Goal: Task Accomplishment & Management: Complete application form

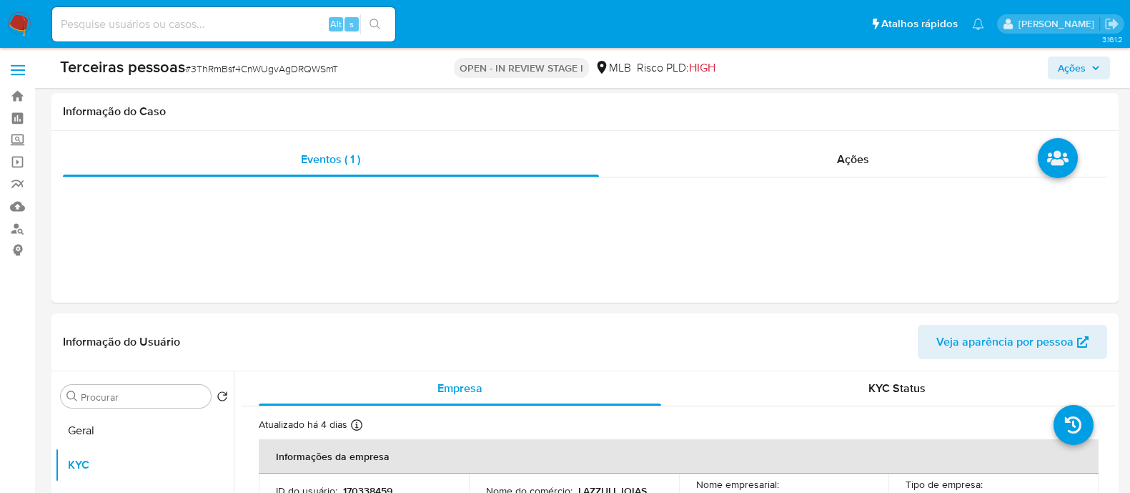
select select "10"
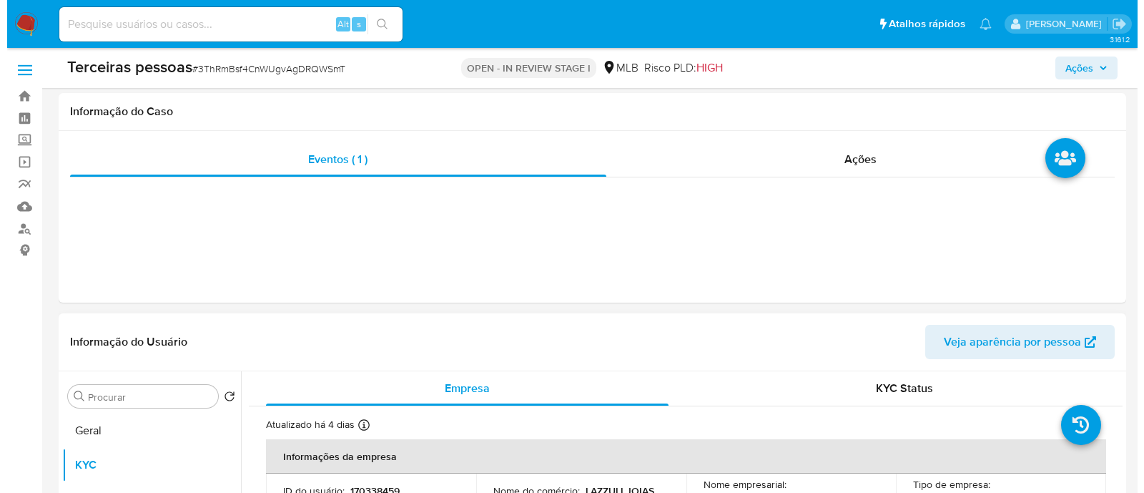
scroll to position [268, 0]
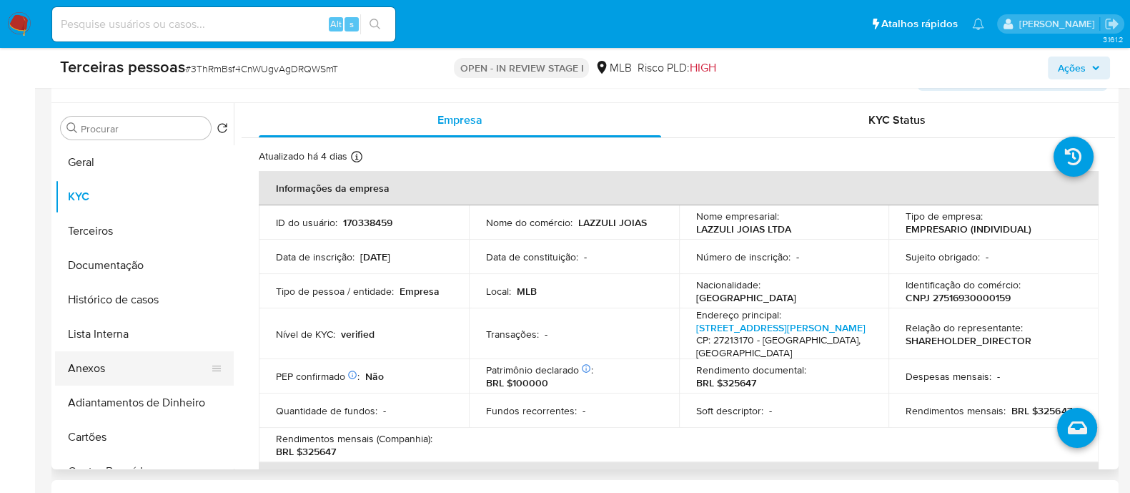
click at [147, 364] on button "Anexos" at bounding box center [138, 368] width 167 height 34
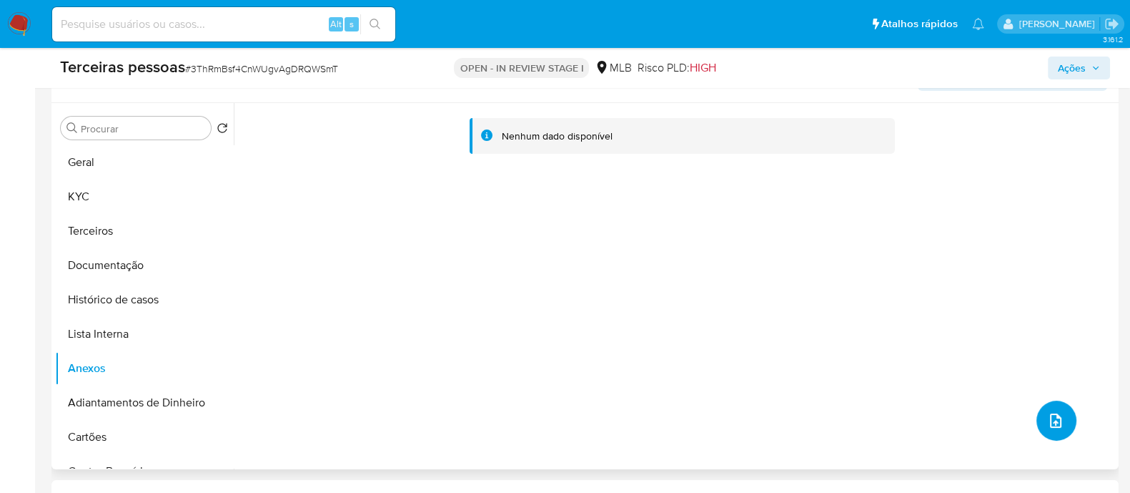
click at [1059, 420] on button "upload-file" at bounding box center [1057, 420] width 40 height 40
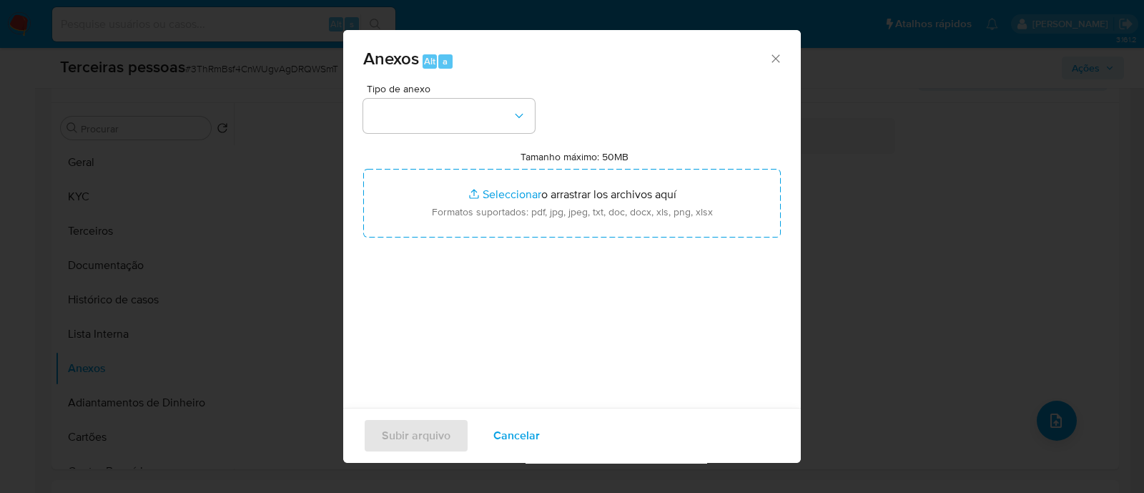
click at [475, 78] on div "Anexos Alt a" at bounding box center [572, 57] width 458 height 54
click at [460, 116] on button "button" at bounding box center [449, 116] width 172 height 34
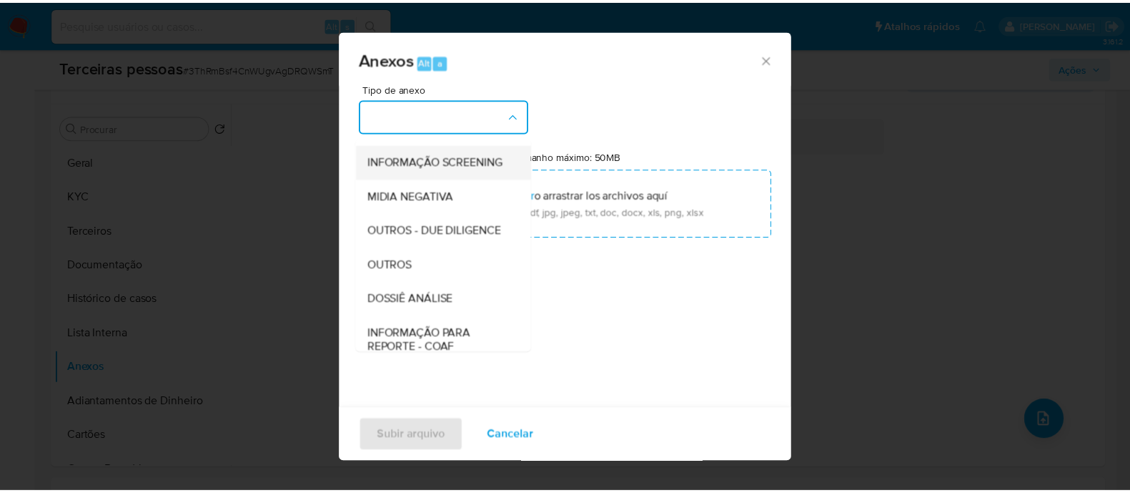
scroll to position [220, 0]
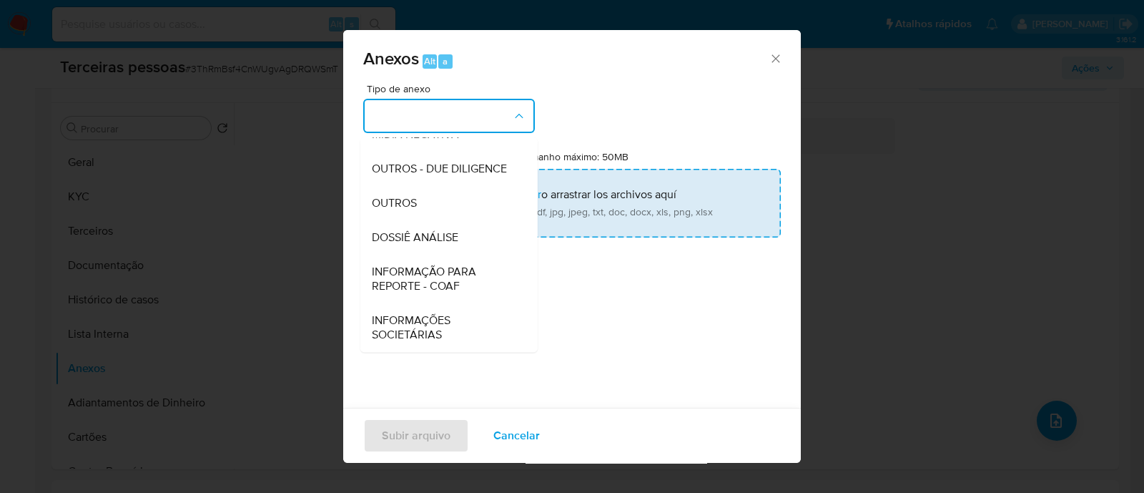
drag, startPoint x: 378, startPoint y: 180, endPoint x: 422, endPoint y: 188, distance: 44.3
click at [378, 179] on div "OUTROS - DUE DILIGENCE" at bounding box center [445, 169] width 146 height 34
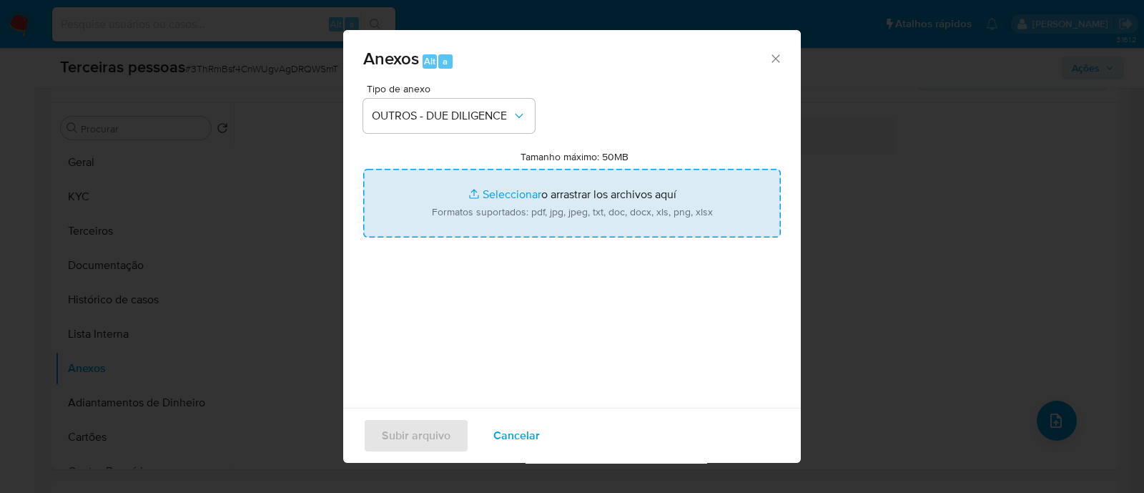
click at [521, 202] on input "Tamanho máximo: 50MB Seleccionar archivos" at bounding box center [572, 203] width 418 height 69
type input "C:\fakepath\LAZZULI JOIAS LTDA maps.png"
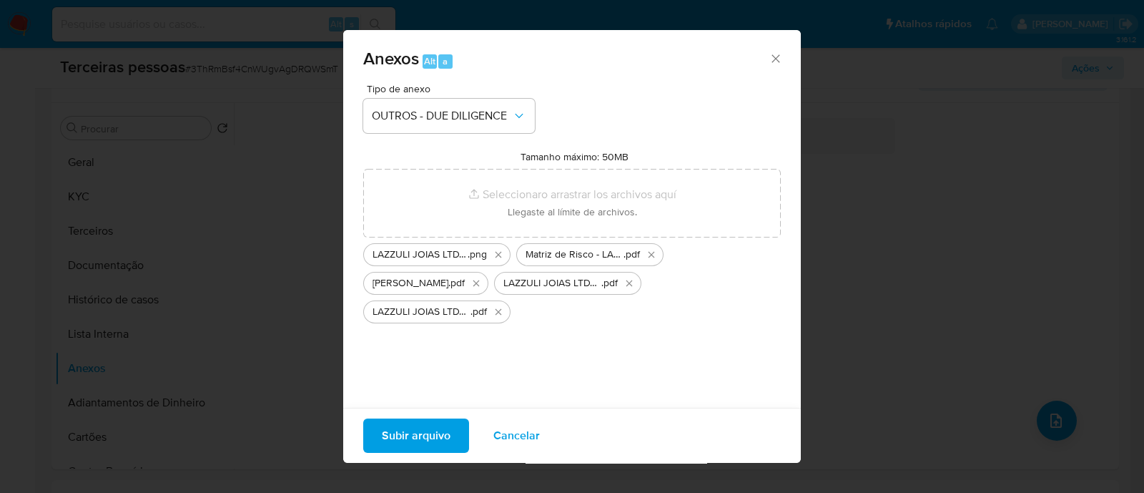
click at [423, 427] on span "Subir arquivo" at bounding box center [416, 435] width 69 height 31
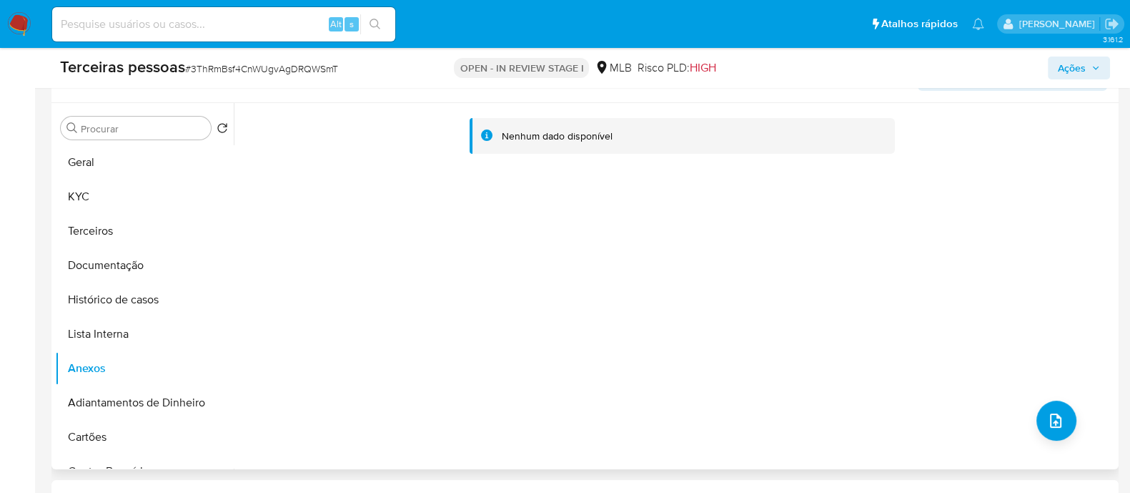
click at [403, 209] on div "Nenhum dado disponível" at bounding box center [675, 286] width 882 height 366
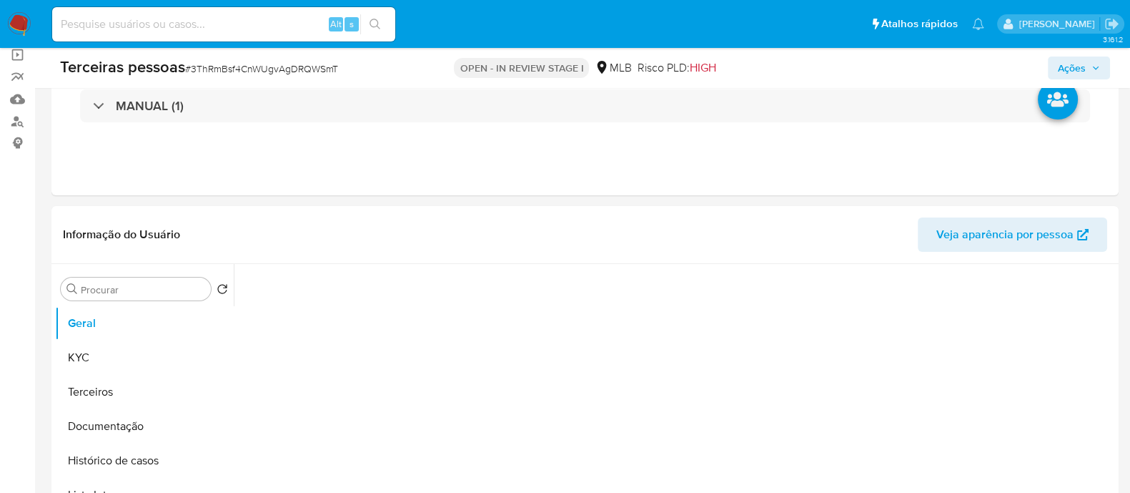
select select "10"
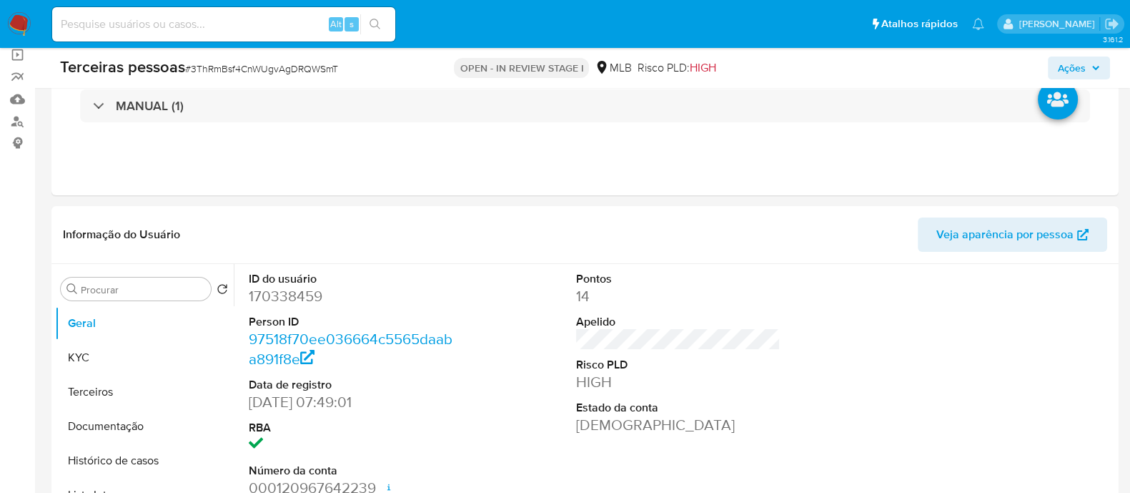
scroll to position [447, 0]
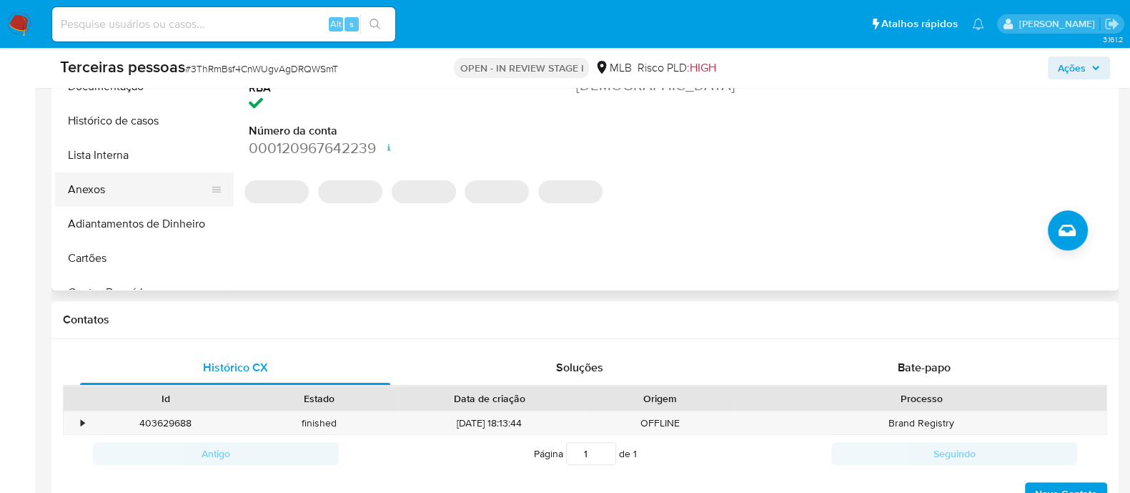
click at [79, 193] on button "Anexos" at bounding box center [138, 189] width 167 height 34
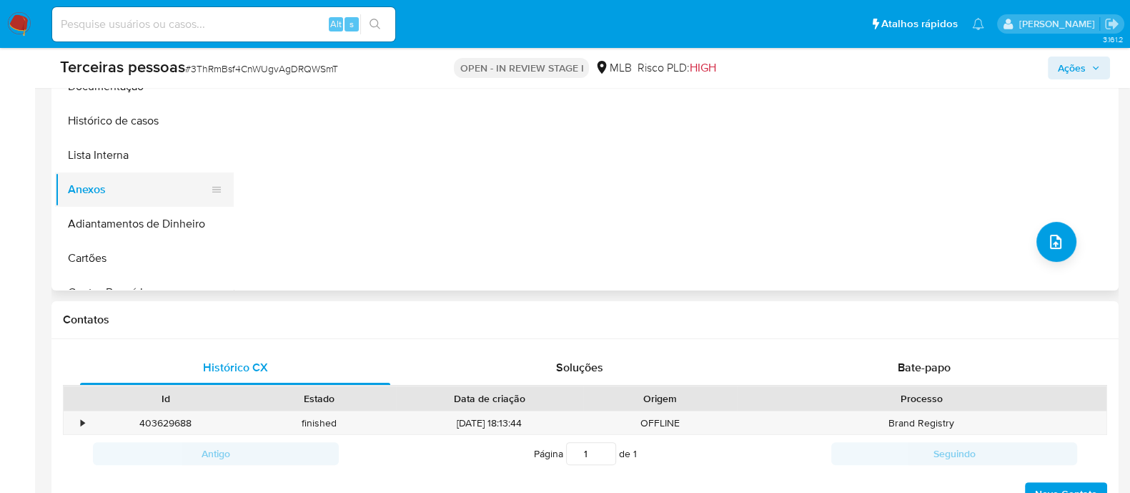
click at [77, 177] on button "Anexos" at bounding box center [138, 189] width 167 height 34
click at [101, 164] on button "Lista Interna" at bounding box center [138, 155] width 167 height 34
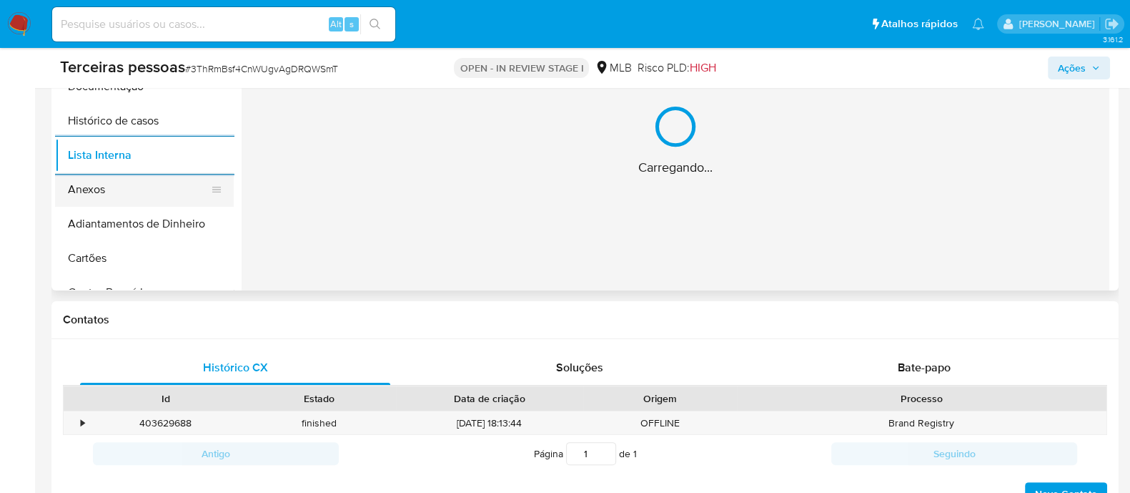
click at [100, 194] on button "Anexos" at bounding box center [138, 189] width 167 height 34
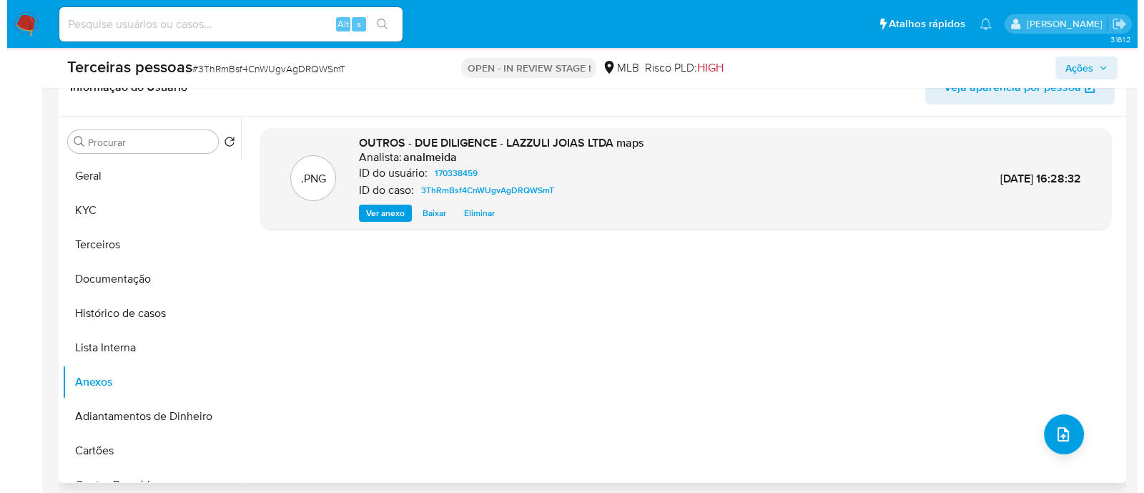
scroll to position [357, 0]
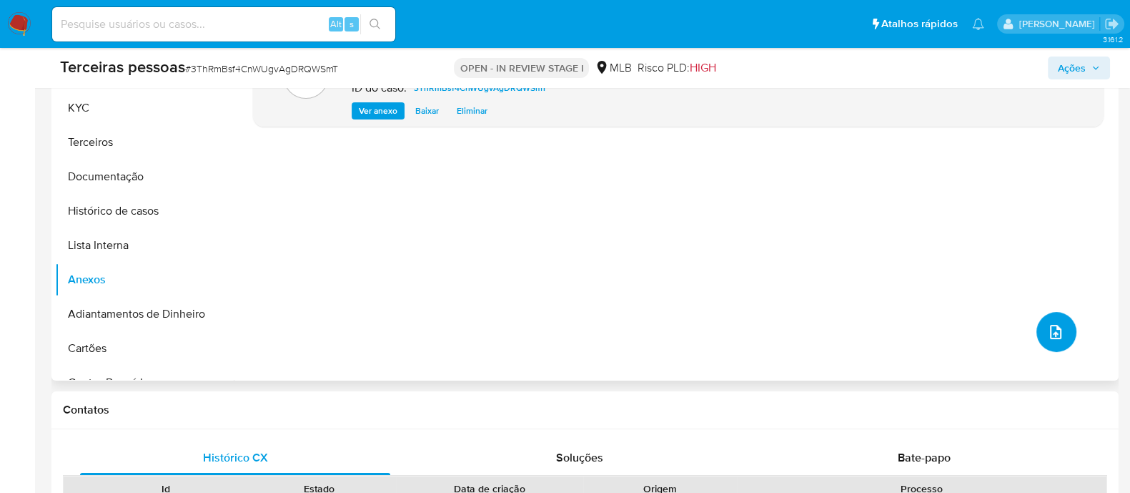
click at [1051, 332] on icon "upload-file" at bounding box center [1055, 331] width 17 height 17
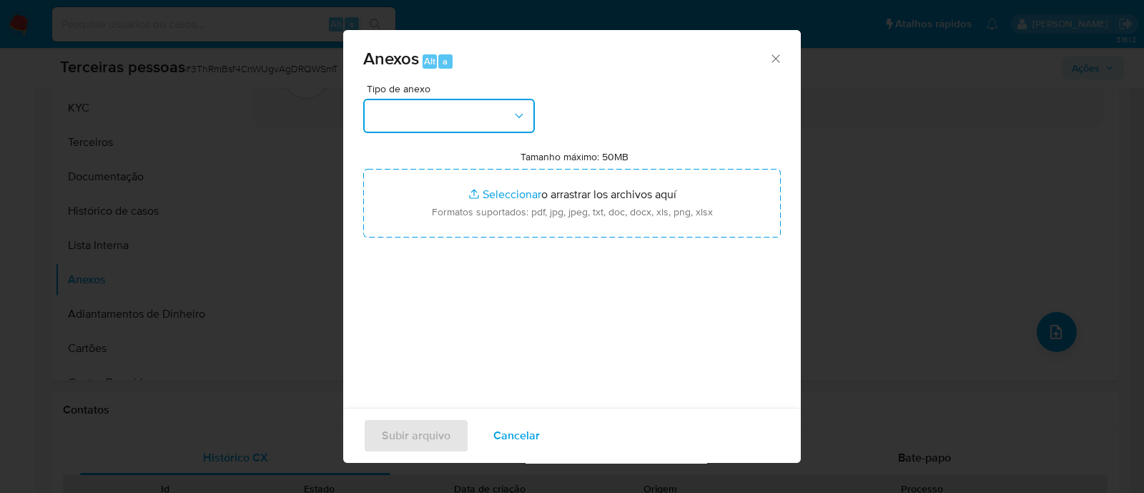
click at [493, 119] on button "button" at bounding box center [449, 116] width 172 height 34
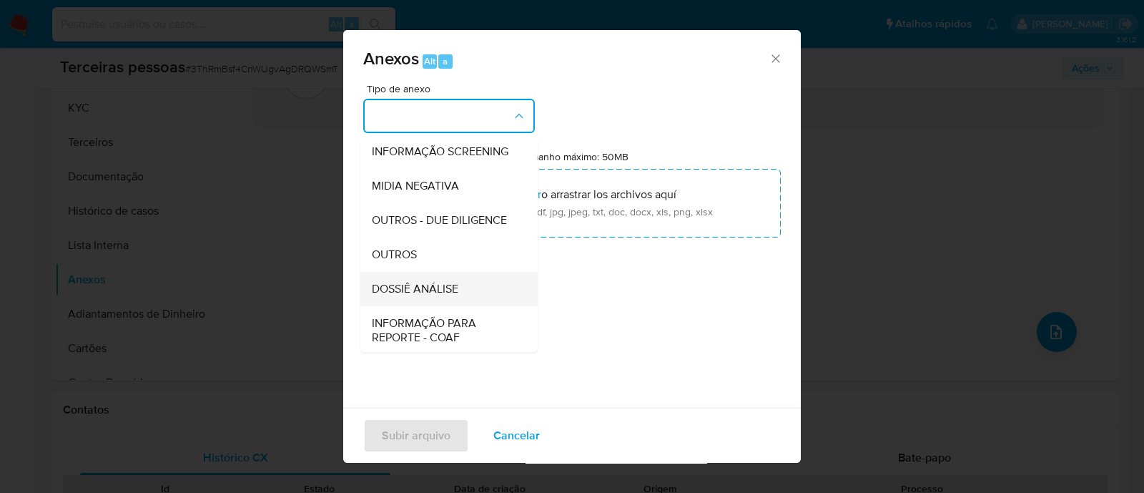
scroll to position [220, 0]
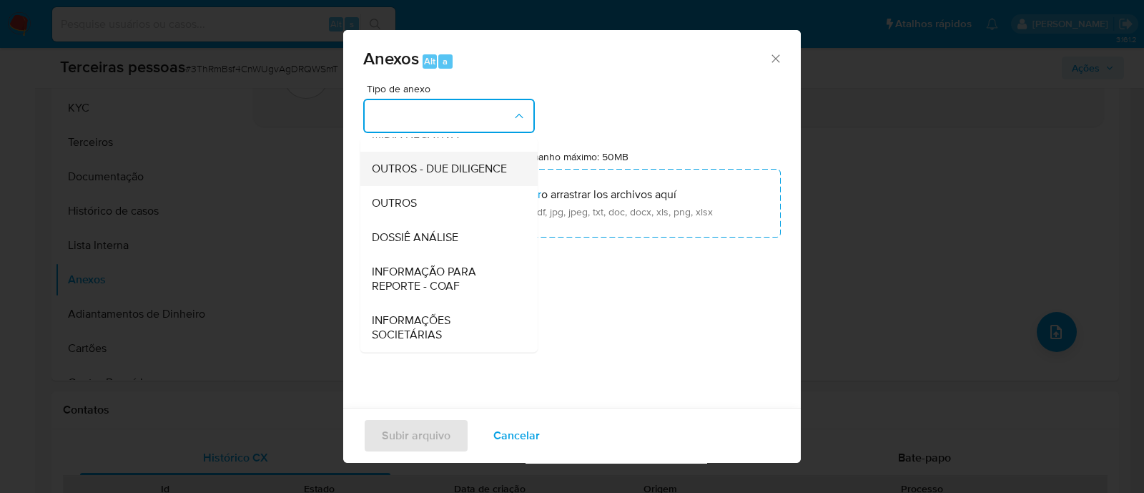
click at [418, 179] on div "OUTROS - DUE DILIGENCE" at bounding box center [445, 169] width 146 height 34
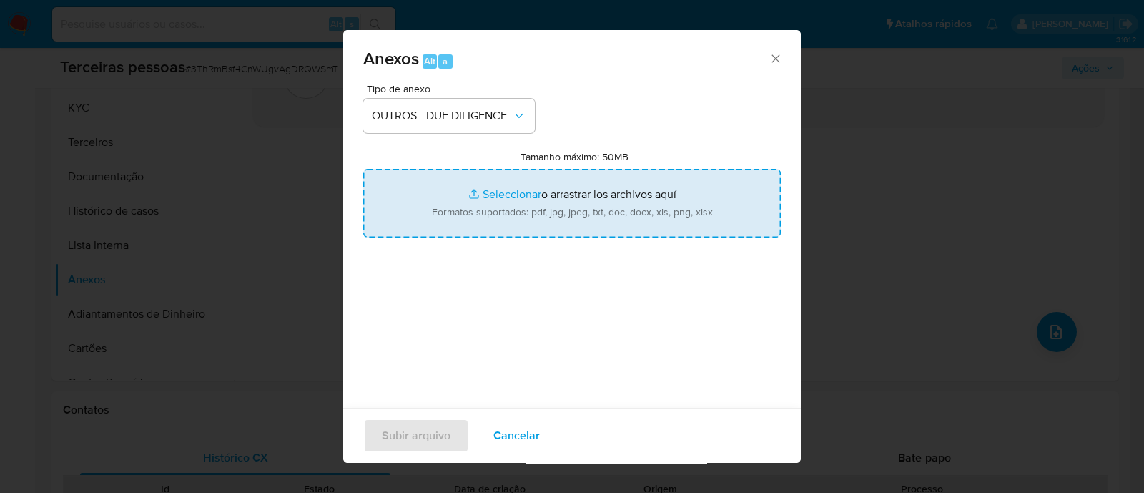
click at [517, 209] on input "Tamanho máximo: 50MB Seleccionar archivos" at bounding box center [572, 203] width 418 height 69
type input "C:\fakepath\LAZZULI JOIAS LTDA maps.png"
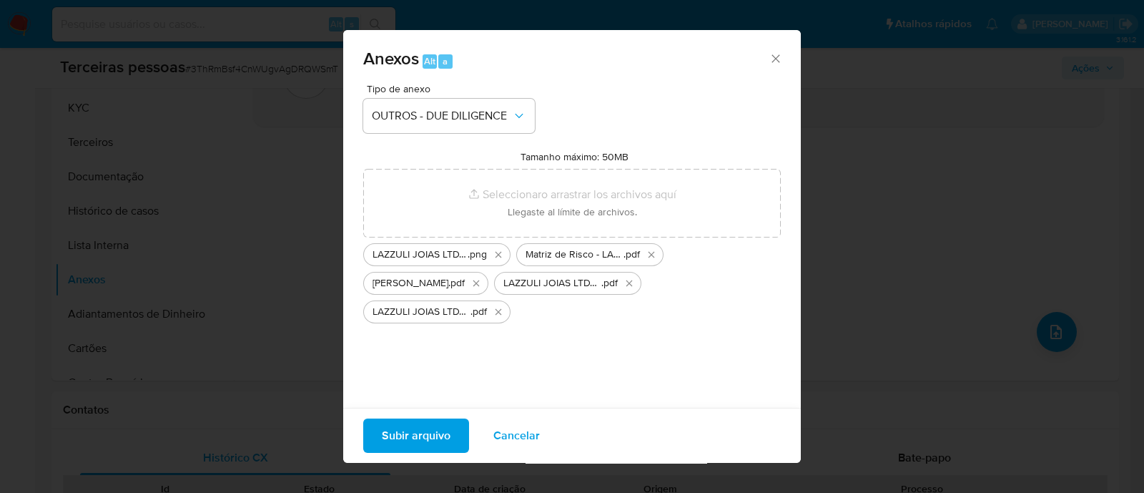
click at [428, 437] on span "Subir arquivo" at bounding box center [416, 435] width 69 height 31
click at [433, 423] on span "Subir arquivo" at bounding box center [416, 435] width 69 height 31
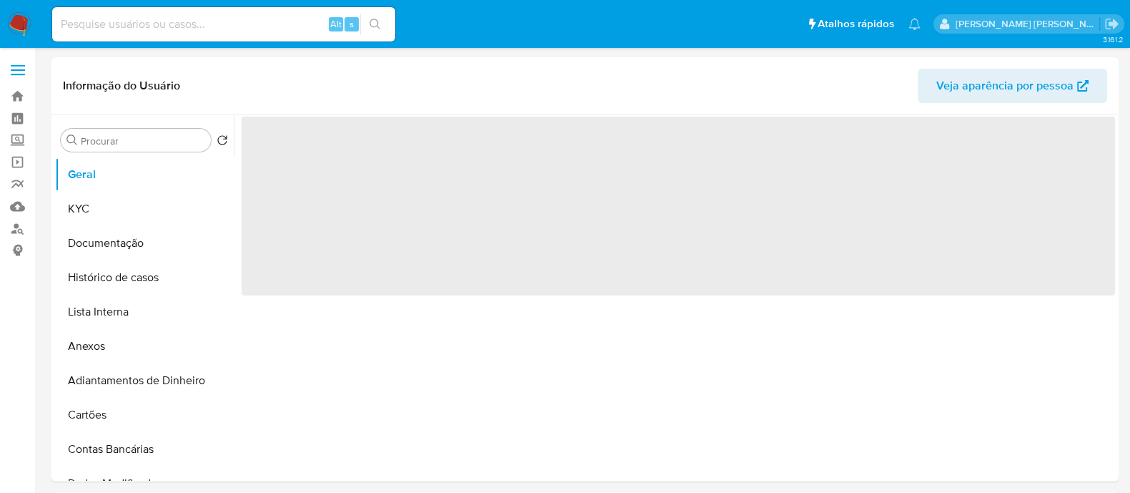
select select "10"
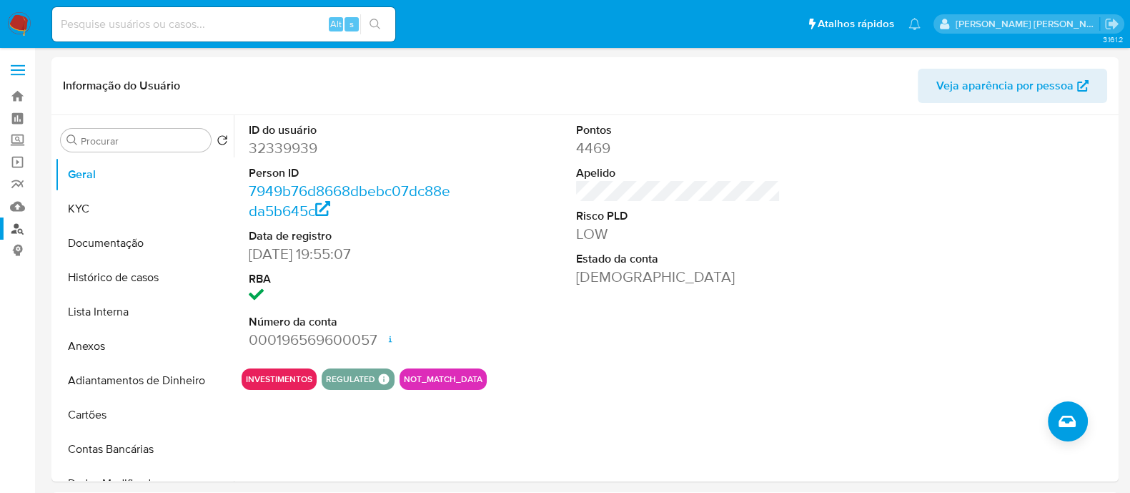
click at [21, 234] on link "Localizador de pessoas" at bounding box center [85, 228] width 170 height 22
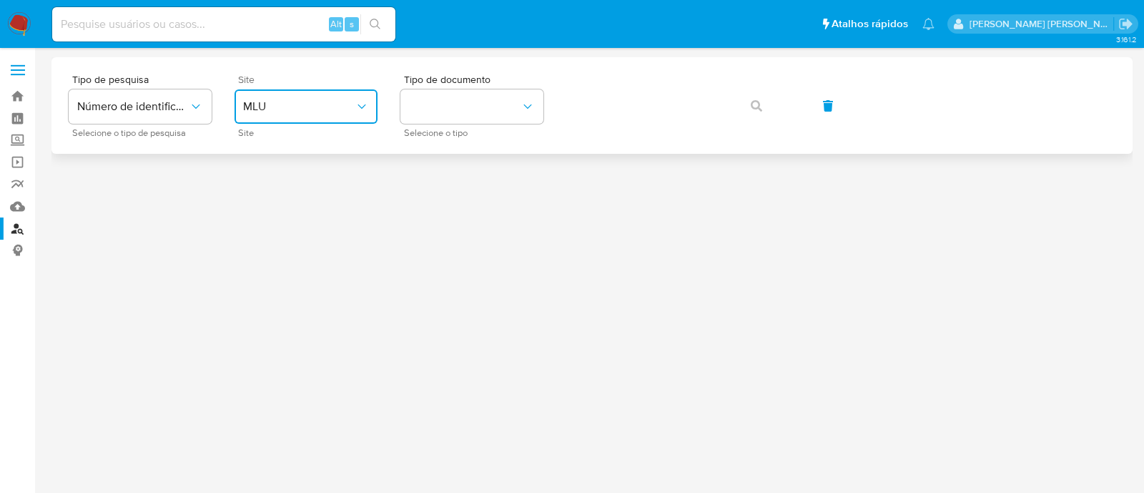
click at [318, 104] on span "MLU" at bounding box center [299, 106] width 112 height 14
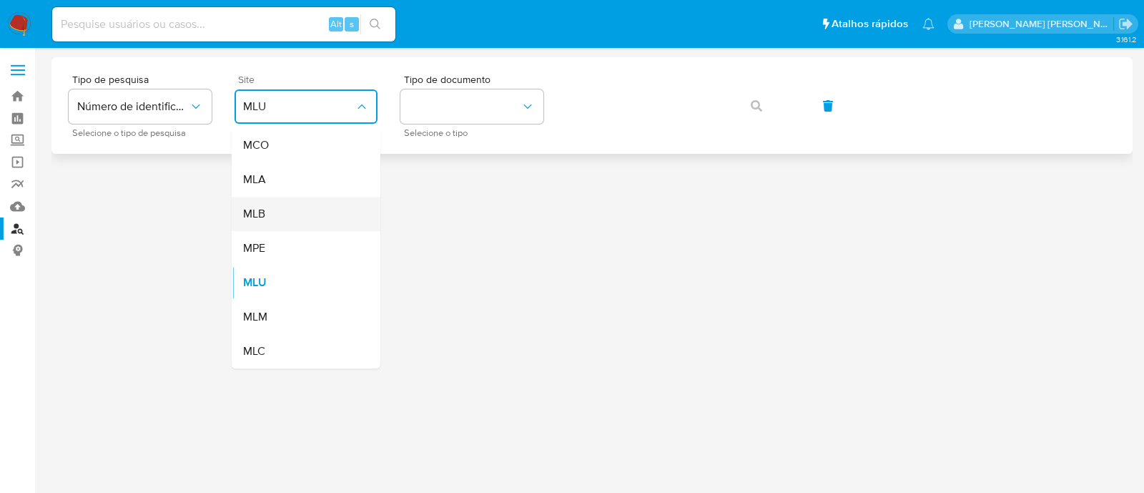
click at [288, 209] on div "MLB" at bounding box center [301, 214] width 117 height 34
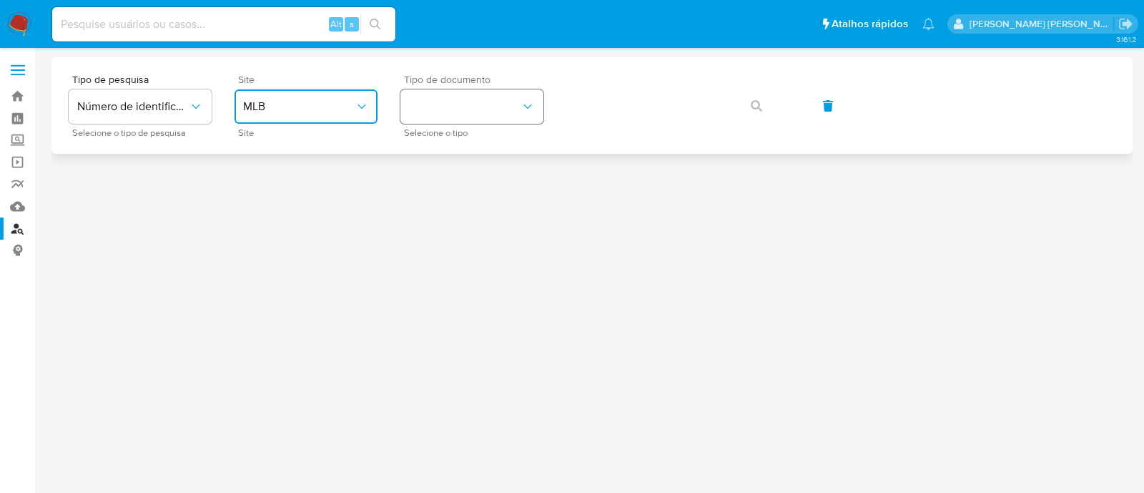
click at [488, 117] on button "identificationType" at bounding box center [471, 106] width 143 height 34
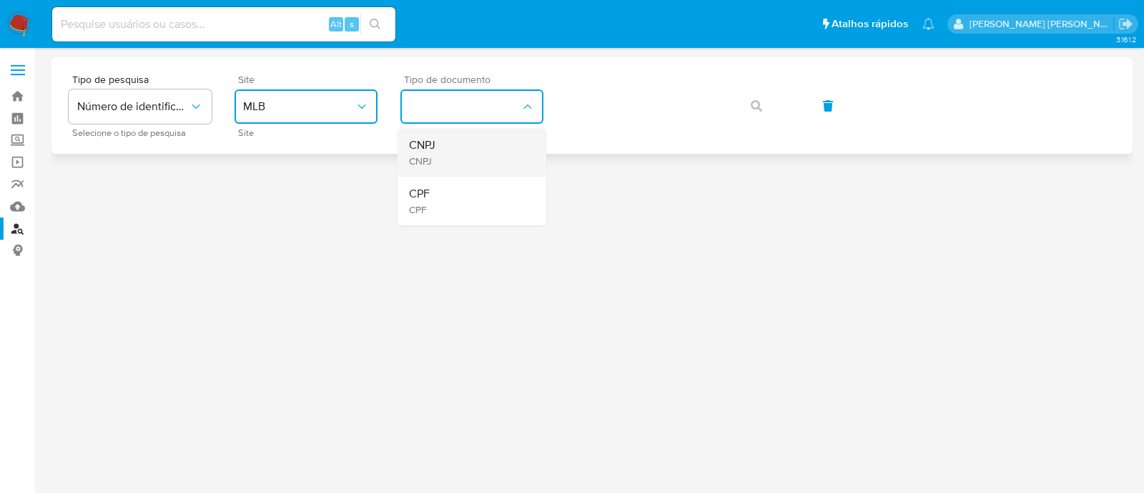
click at [475, 152] on div "CNPJ CNPJ" at bounding box center [467, 152] width 117 height 49
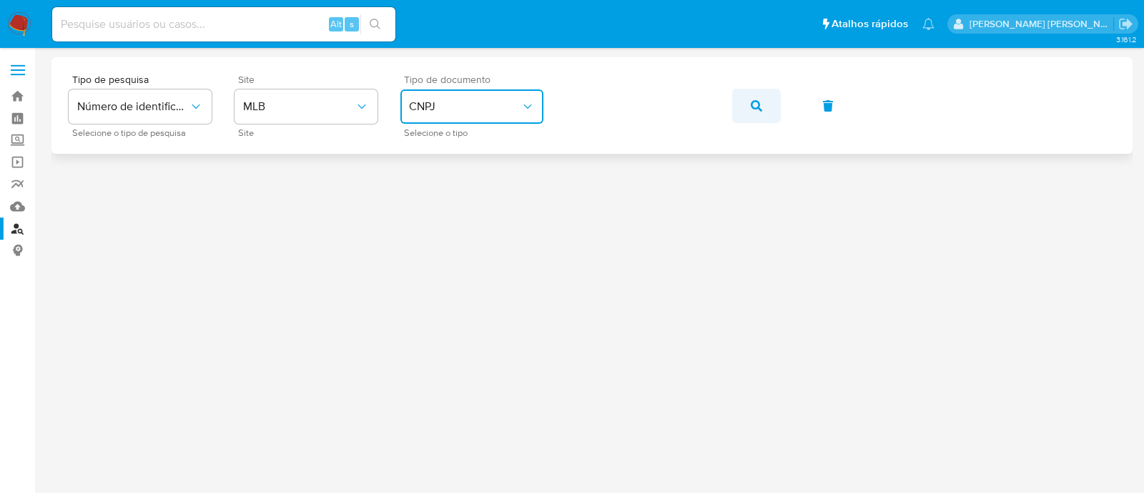
click at [747, 111] on button "button" at bounding box center [756, 106] width 49 height 34
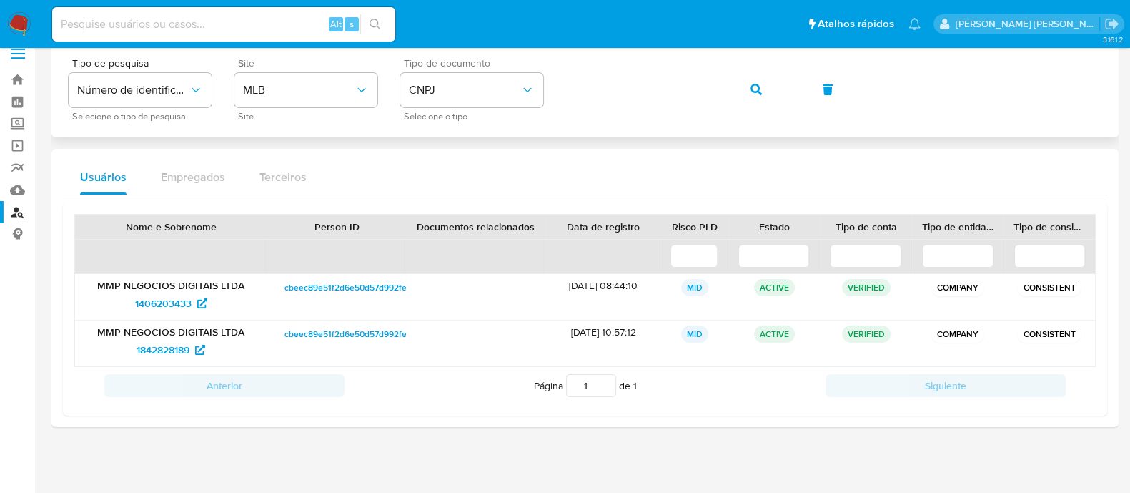
scroll to position [21, 0]
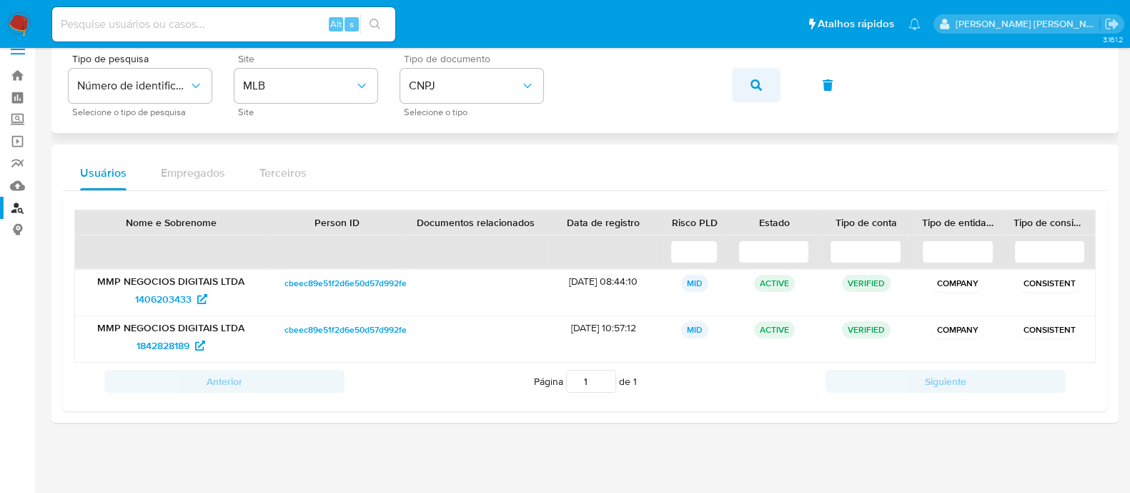
click at [754, 81] on icon "button" at bounding box center [756, 84] width 11 height 11
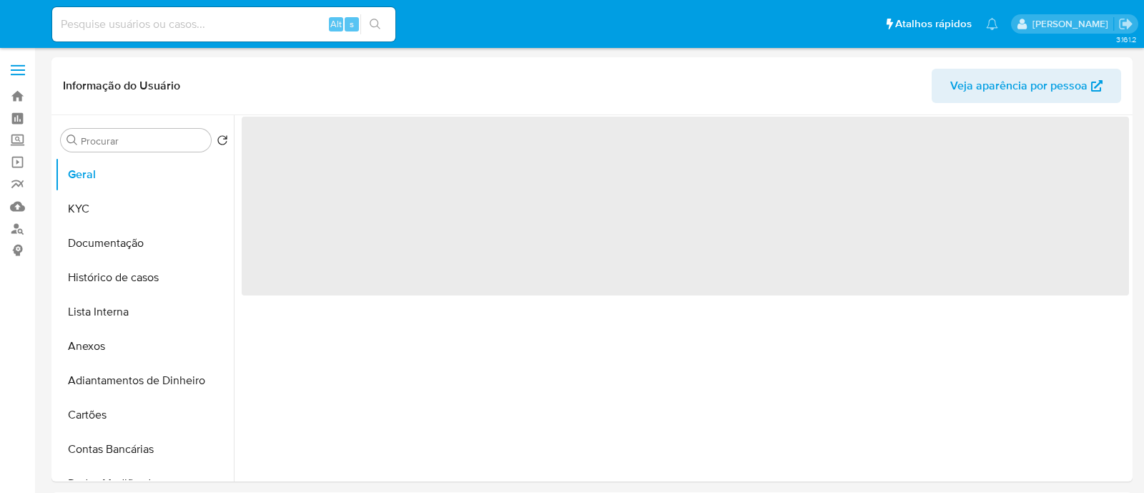
select select "10"
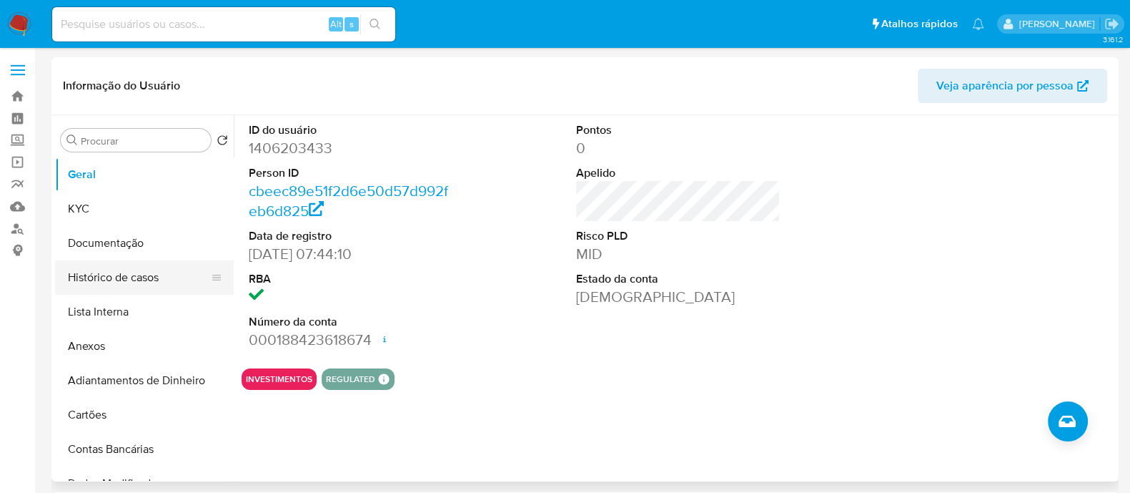
click at [119, 273] on button "Histórico de casos" at bounding box center [138, 277] width 167 height 34
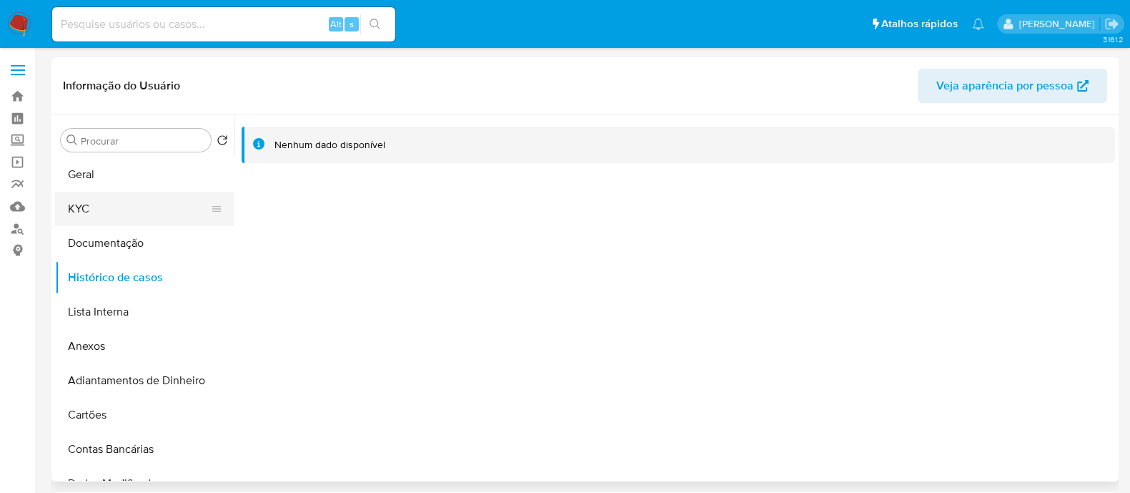
click at [133, 221] on button "KYC" at bounding box center [138, 209] width 167 height 34
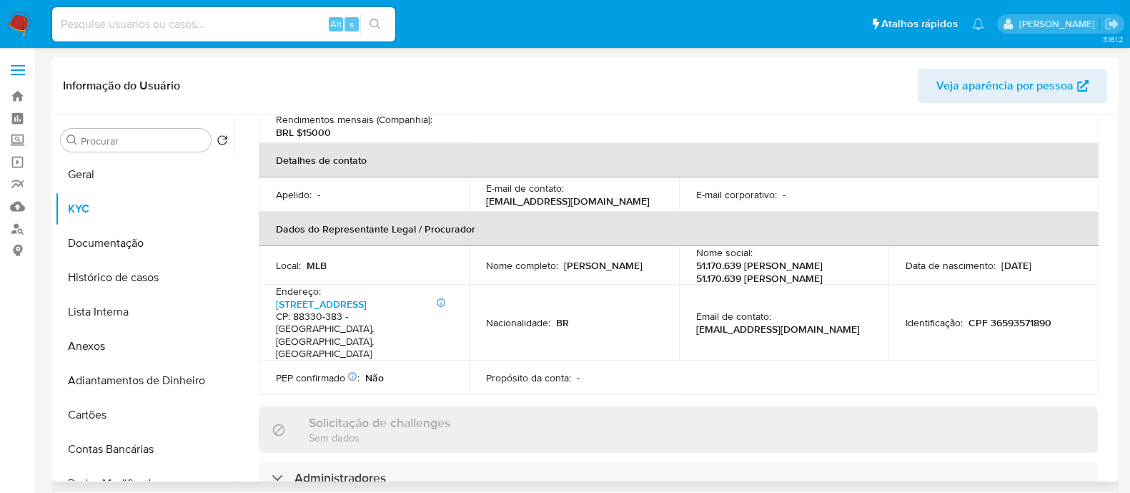
scroll to position [714, 0]
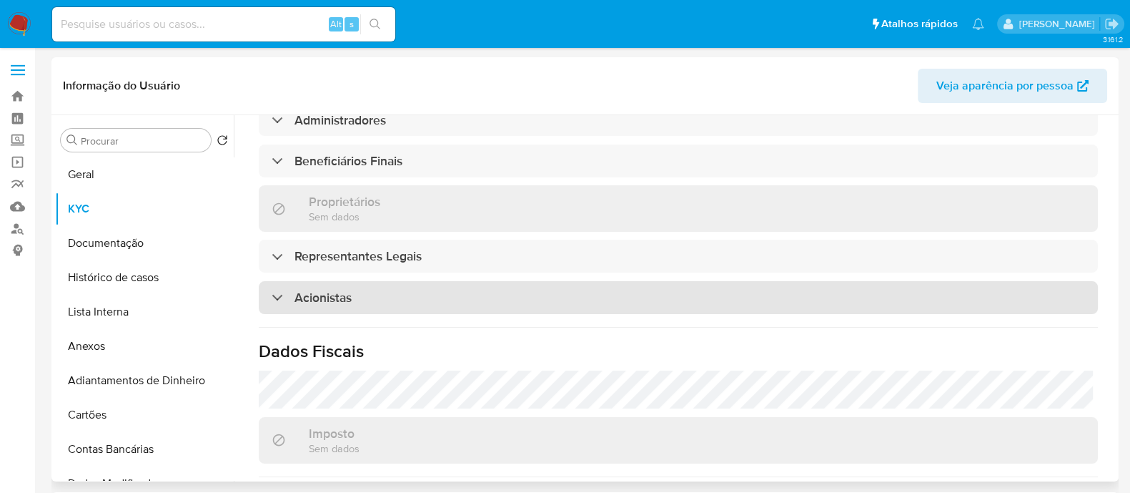
click at [429, 281] on div "Acionistas" at bounding box center [678, 297] width 839 height 33
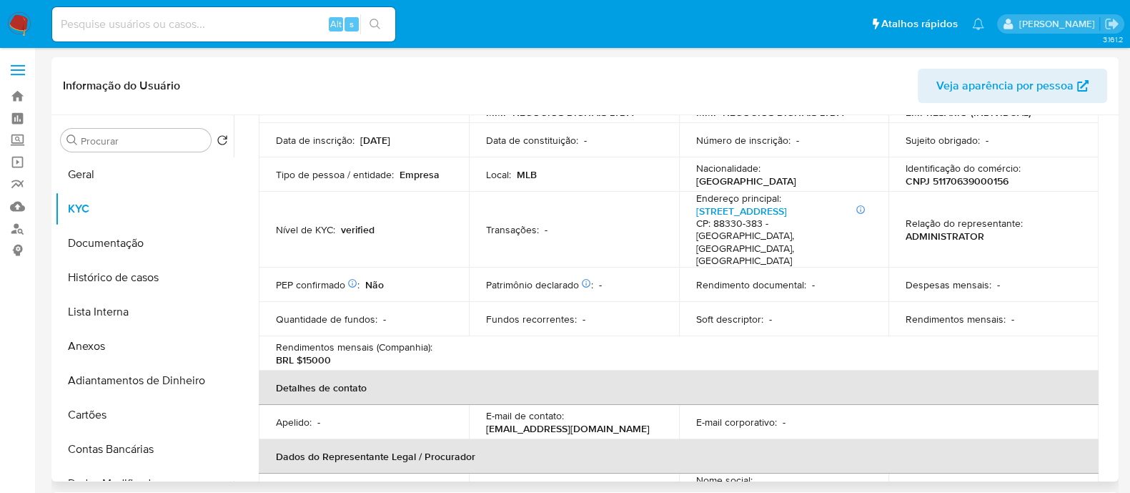
scroll to position [102, 0]
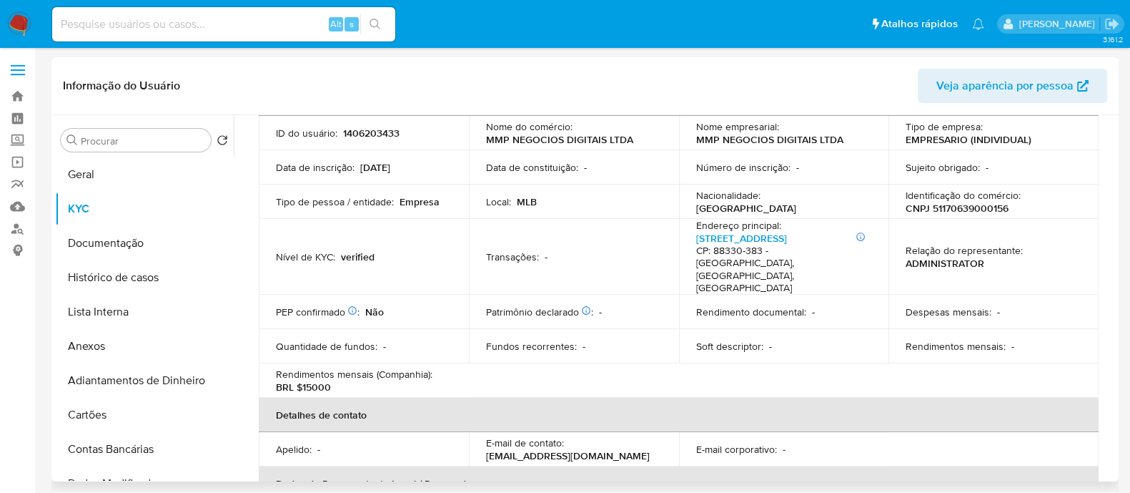
click at [965, 199] on p "Identificação do comércio :" at bounding box center [963, 195] width 115 height 13
click at [954, 212] on p "CNPJ 51170639000156" at bounding box center [957, 208] width 103 height 13
copy p "51170639000156"
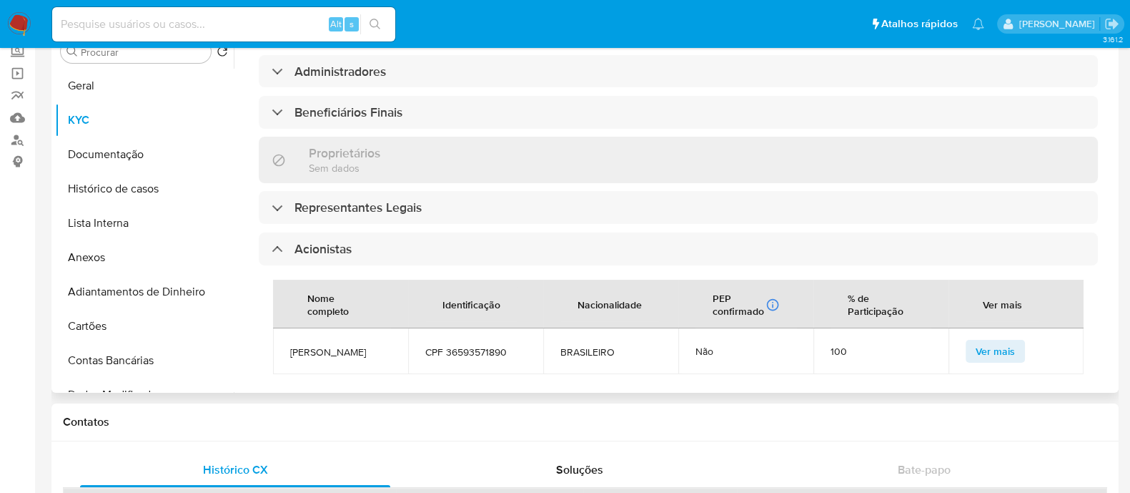
scroll to position [728, 0]
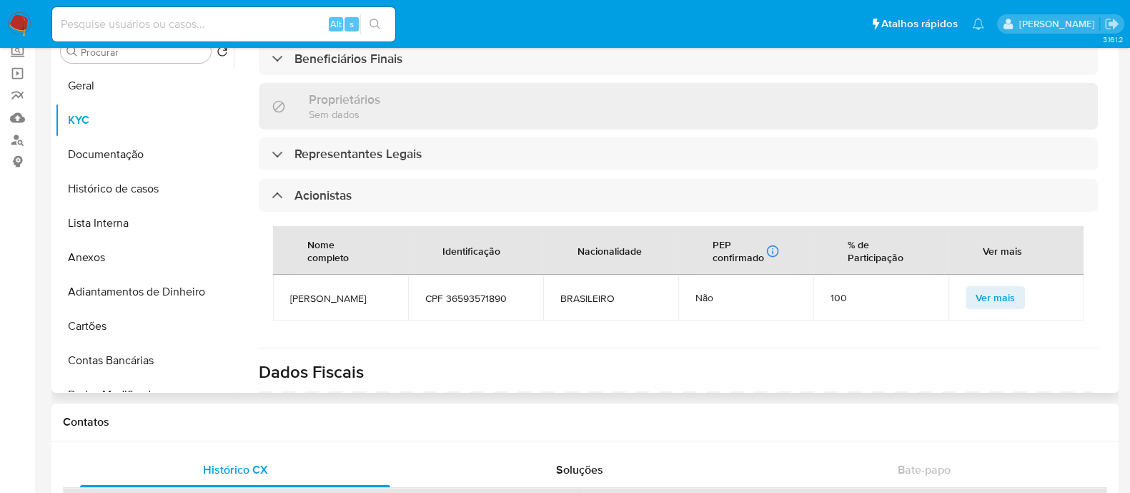
click at [320, 292] on span "ANDRE VIEIRA MAFRA" at bounding box center [340, 298] width 101 height 13
copy span "ANDRE VIEIRA MAFRA"
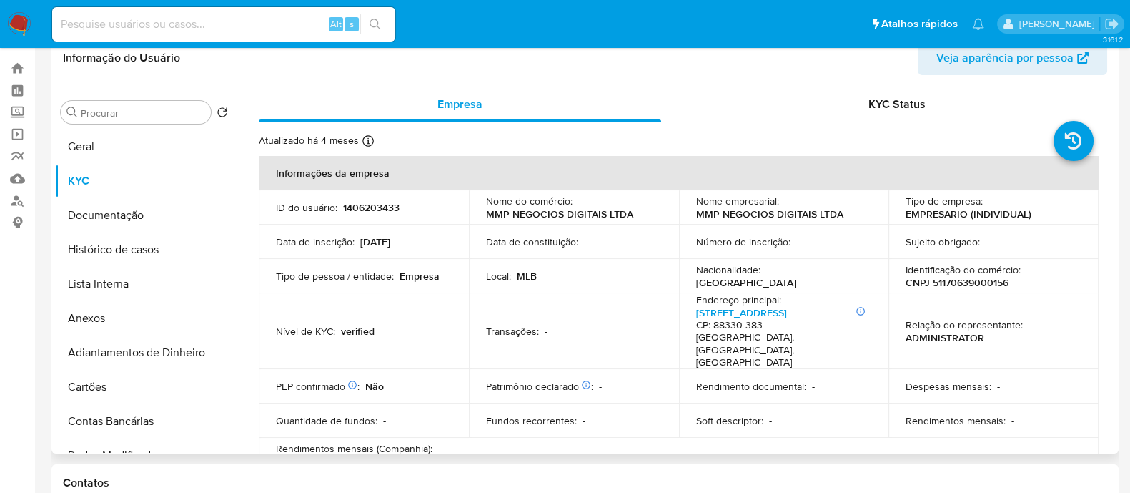
scroll to position [0, 0]
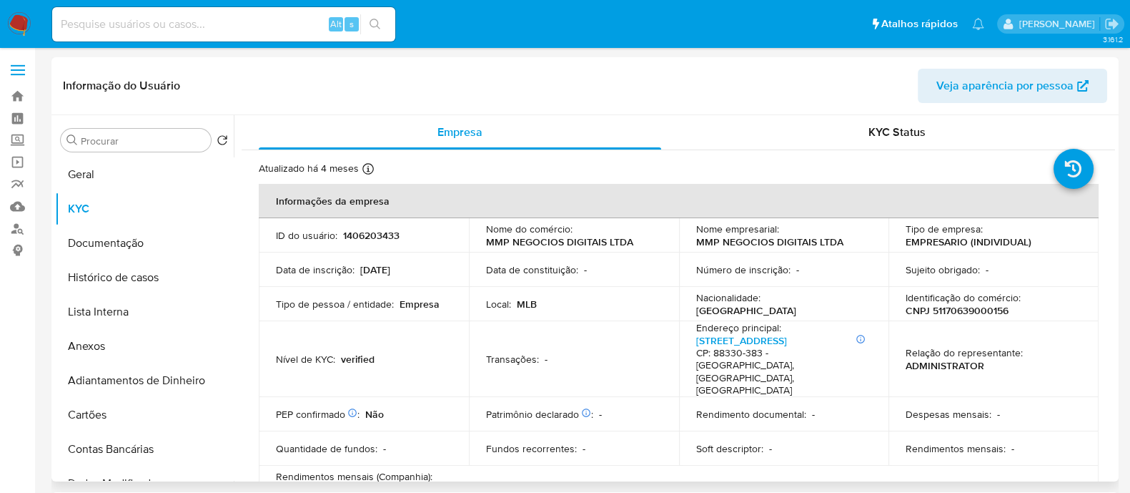
click at [386, 241] on p "1406203433" at bounding box center [371, 235] width 56 height 13
copy p "1406203433"
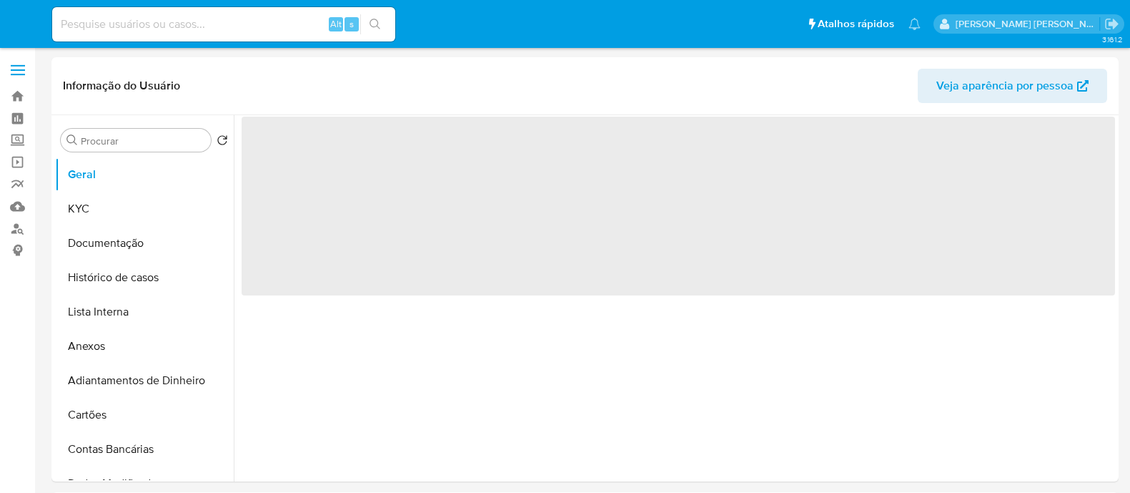
select select "10"
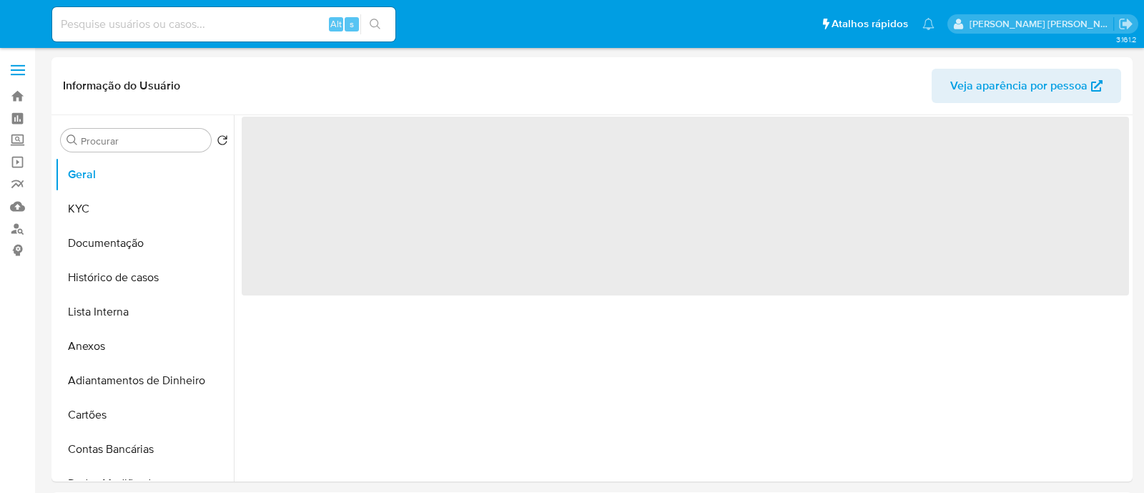
select select "10"
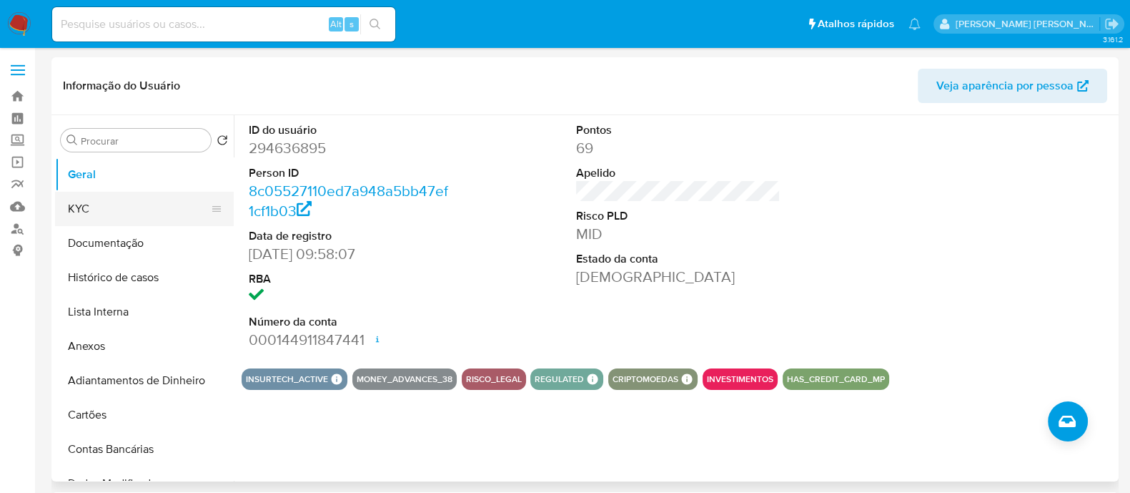
click at [107, 197] on button "KYC" at bounding box center [138, 209] width 167 height 34
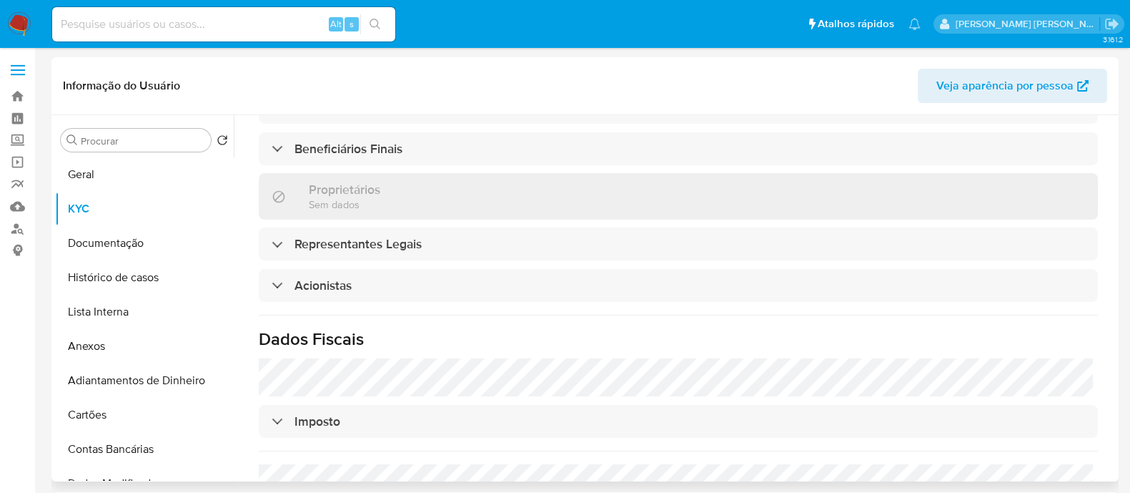
scroll to position [714, 0]
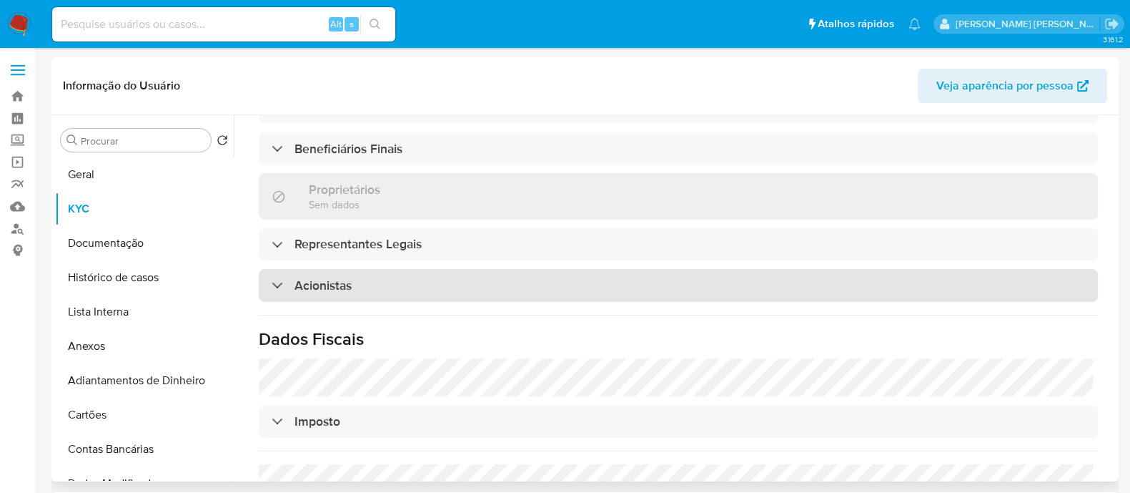
click at [400, 292] on div "Acionistas" at bounding box center [678, 285] width 839 height 33
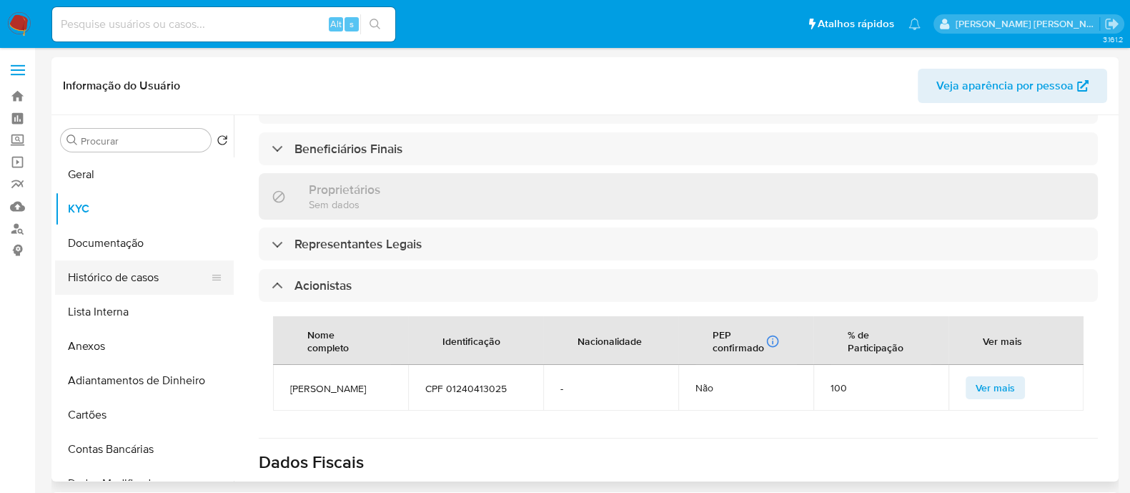
click at [96, 269] on button "Histórico de casos" at bounding box center [138, 277] width 167 height 34
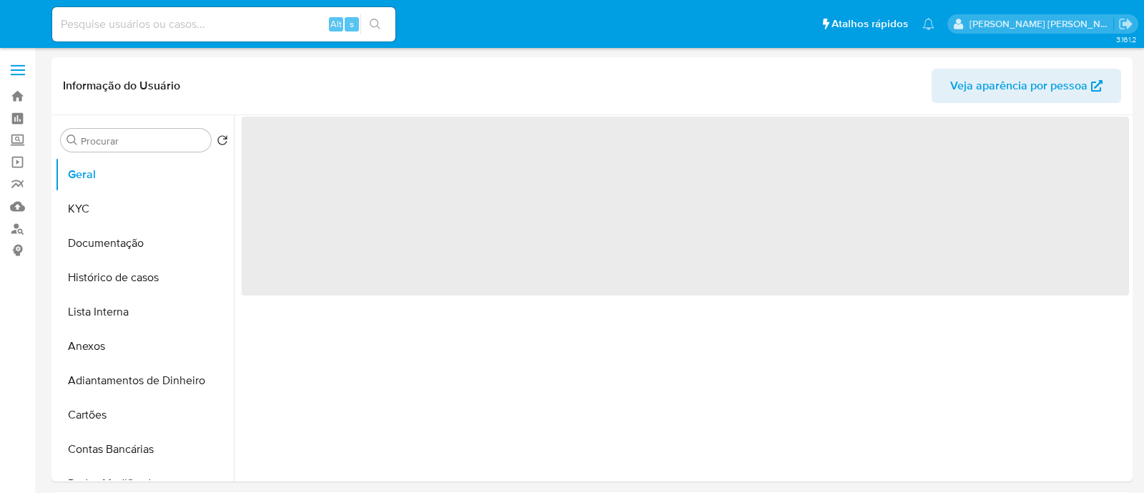
select select "10"
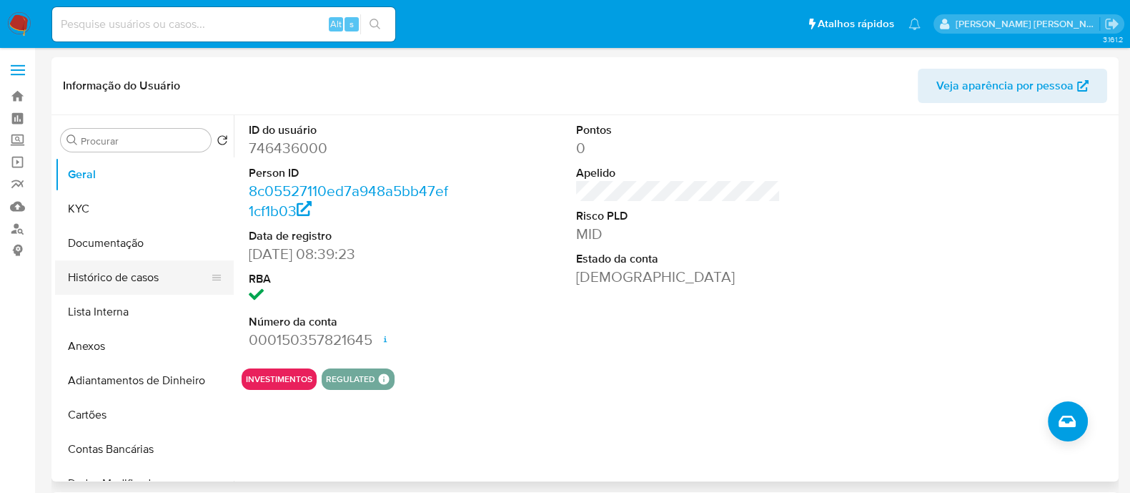
click at [144, 284] on button "Histórico de casos" at bounding box center [138, 277] width 167 height 34
